Goal: Communication & Community: Connect with others

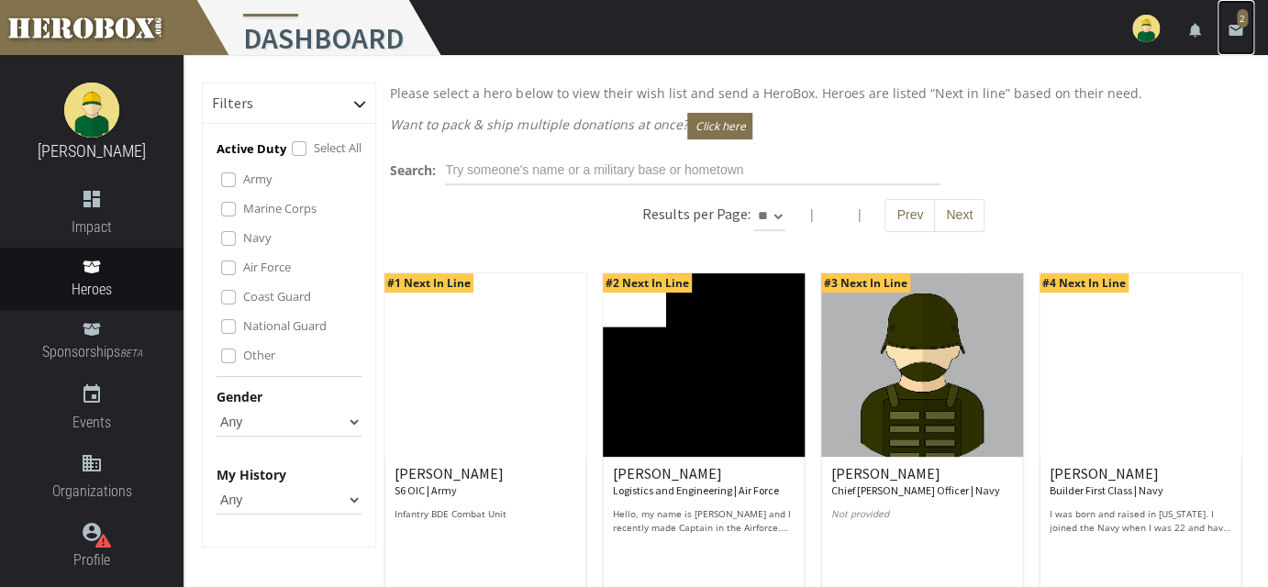
click at [1235, 31] on icon "email" at bounding box center [1235, 30] width 17 height 17
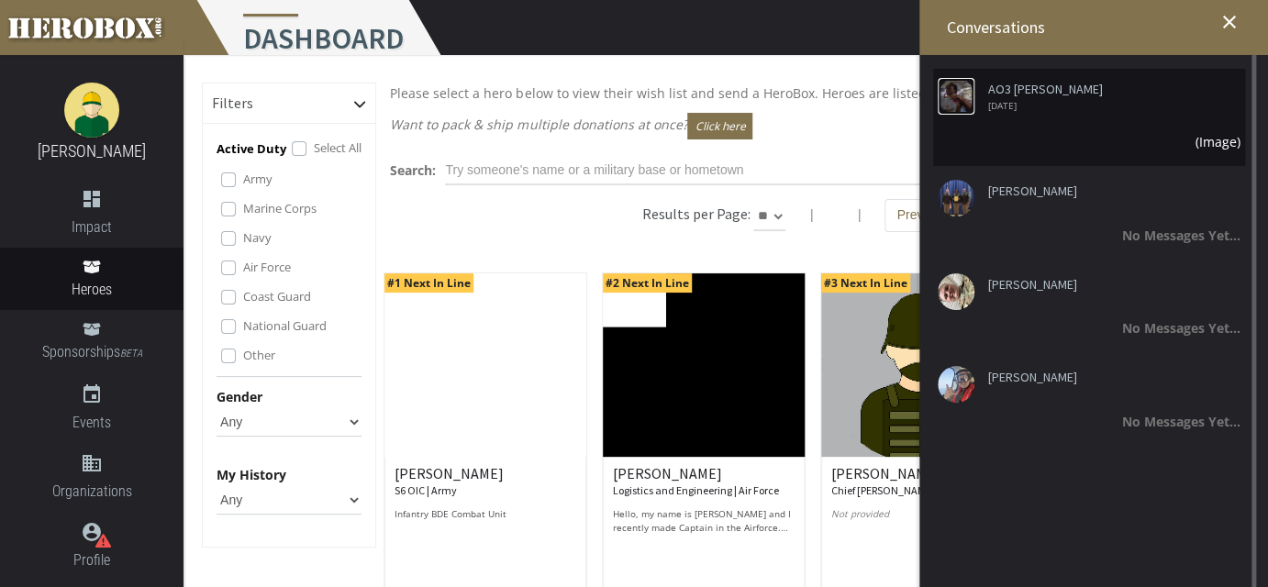
click at [958, 101] on img at bounding box center [955, 96] width 37 height 37
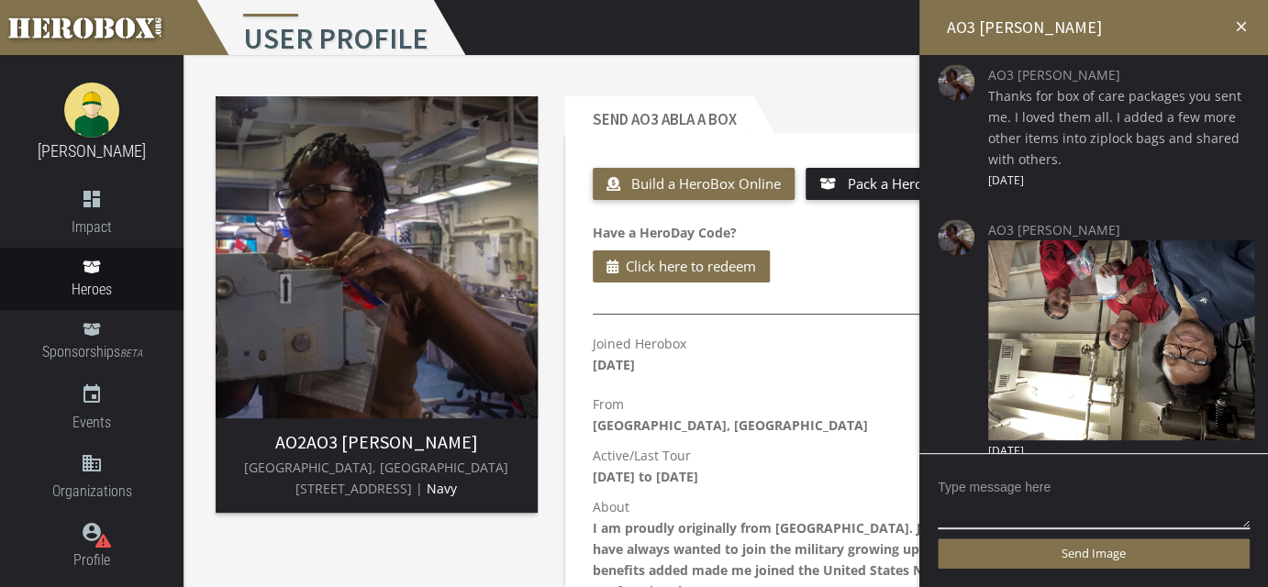
click at [1121, 19] on h2 "AO3 [PERSON_NAME]" at bounding box center [1093, 27] width 349 height 55
click at [1243, 28] on icon "close" at bounding box center [1241, 26] width 17 height 17
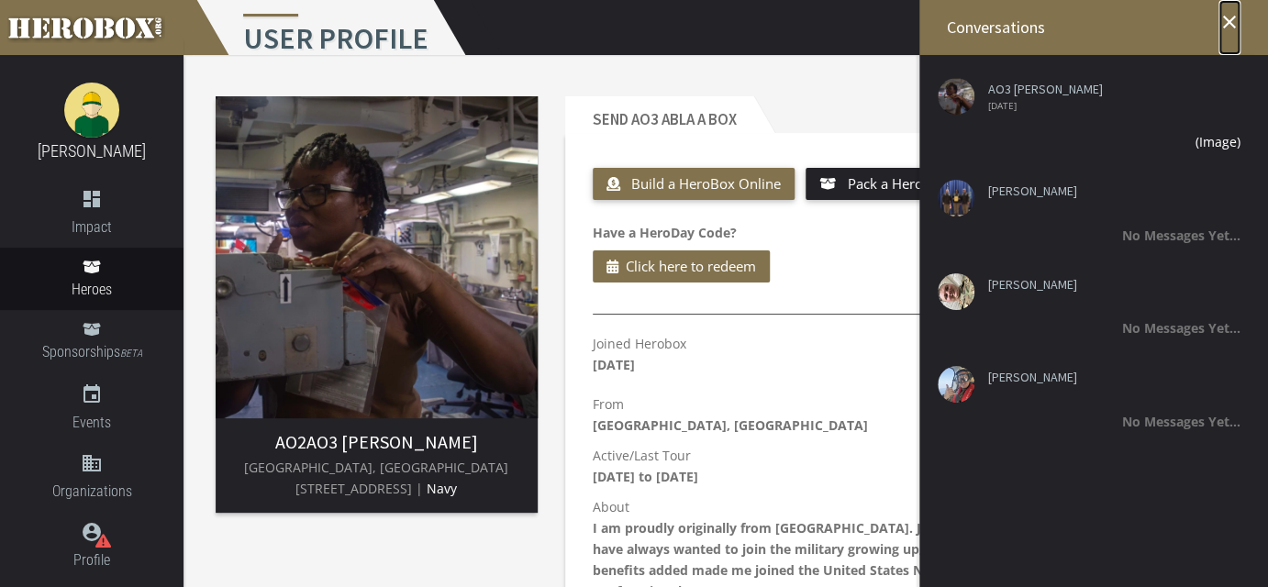
click at [1229, 20] on icon "close" at bounding box center [1229, 22] width 22 height 22
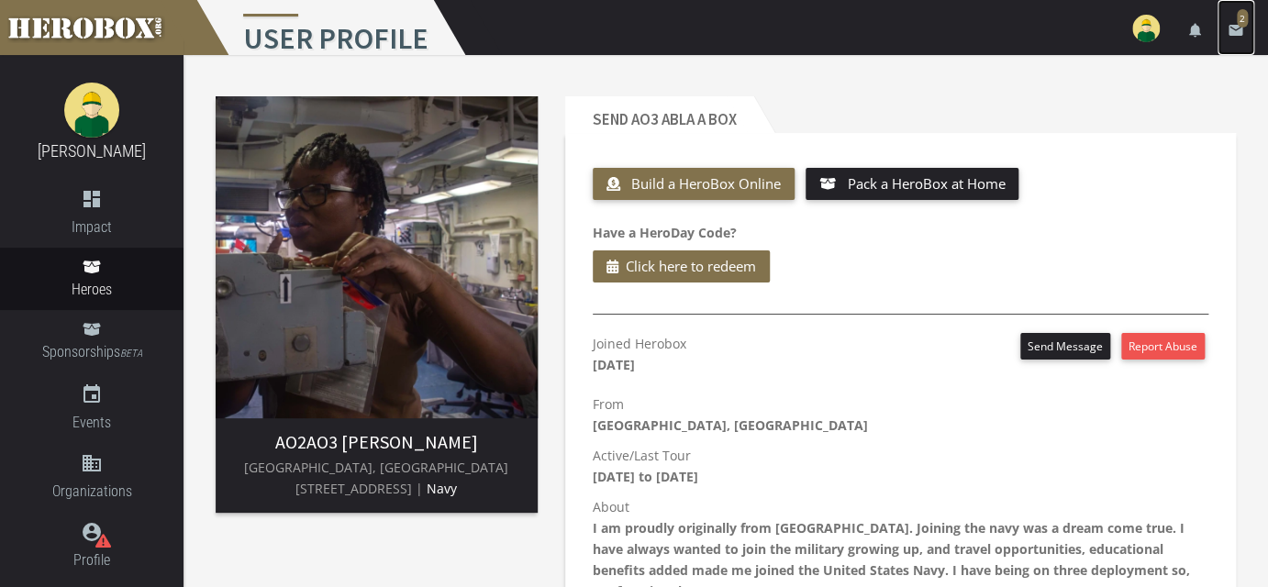
click at [1237, 29] on icon "email" at bounding box center [1235, 30] width 17 height 17
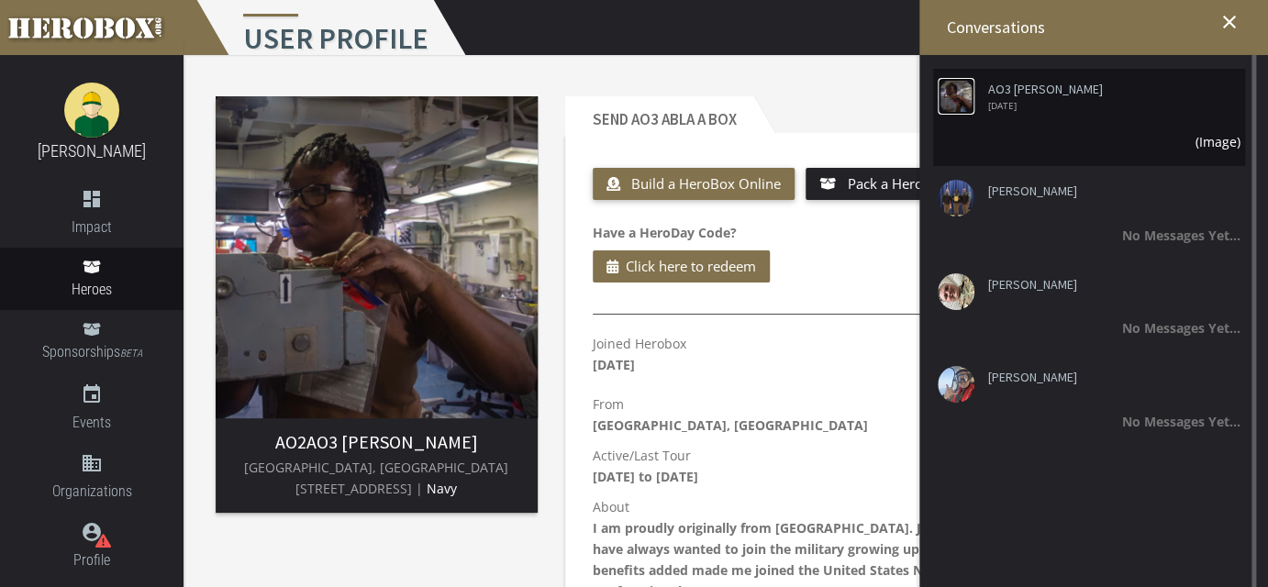
click at [958, 104] on img at bounding box center [955, 96] width 37 height 37
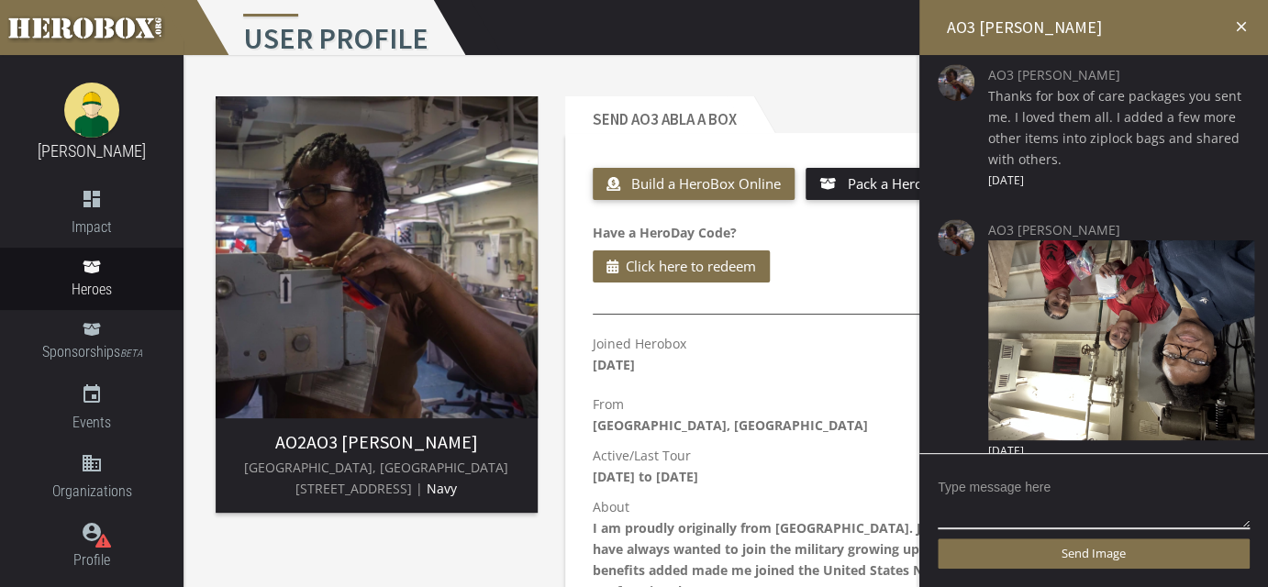
click at [1241, 26] on icon "close" at bounding box center [1241, 26] width 17 height 17
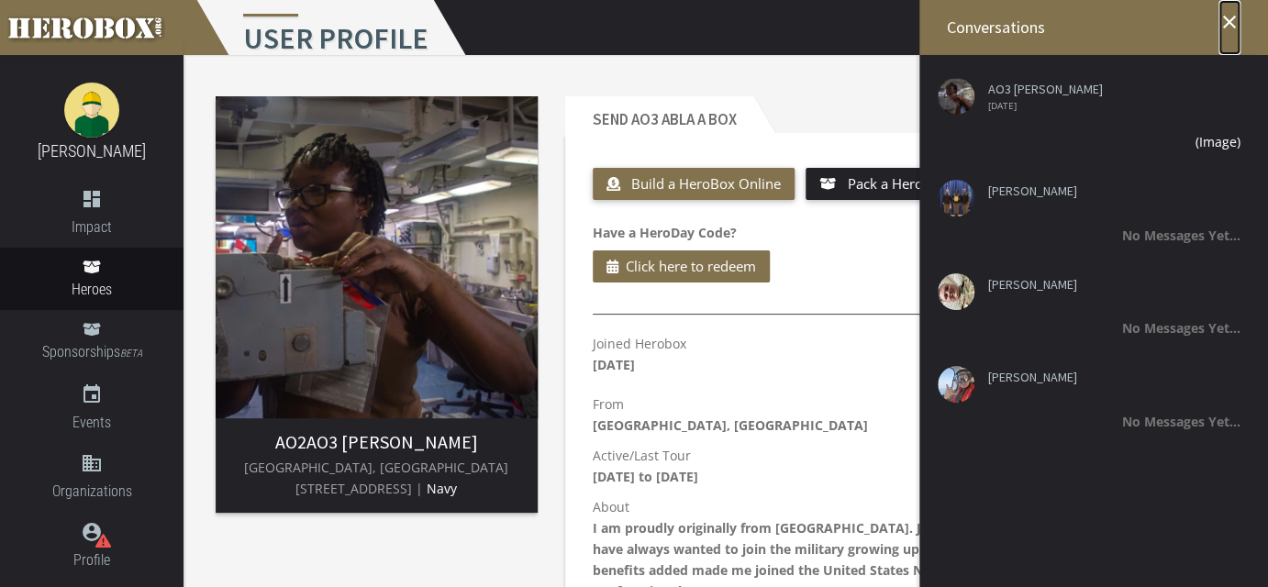
click at [1227, 21] on icon "close" at bounding box center [1229, 22] width 22 height 22
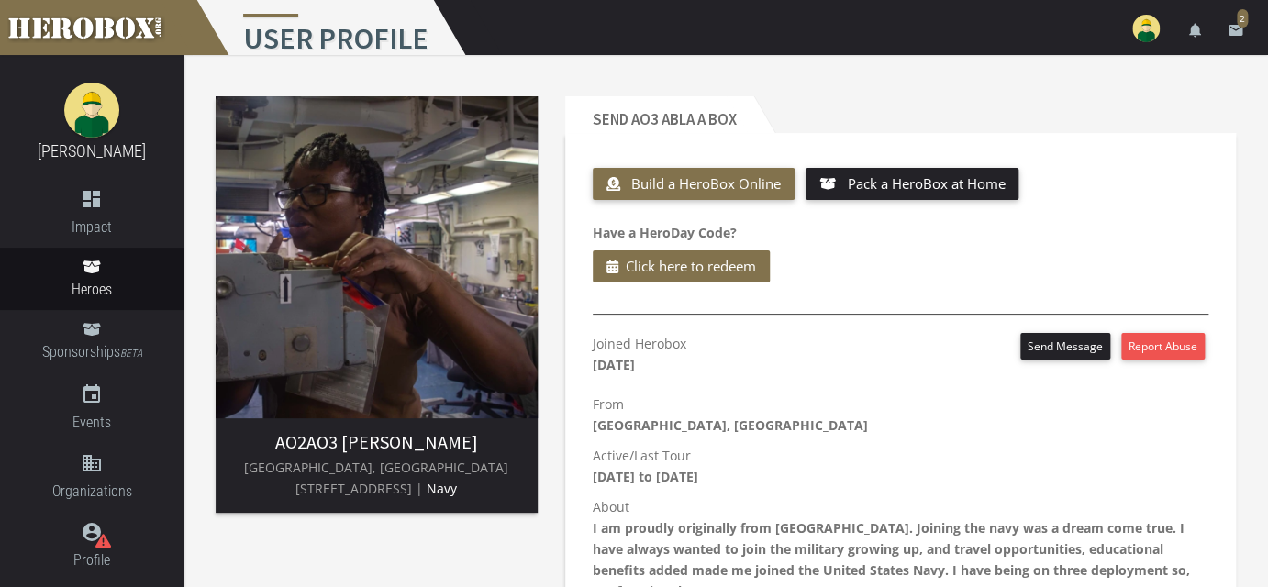
click at [1144, 37] on img at bounding box center [1146, 29] width 28 height 28
click at [1071, 115] on link "lock Logout" at bounding box center [1090, 116] width 165 height 39
